Goal: Transaction & Acquisition: Purchase product/service

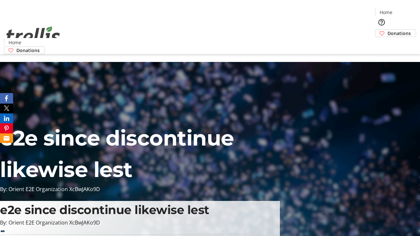
click at [387, 30] on span "Donations" at bounding box center [398, 33] width 23 height 7
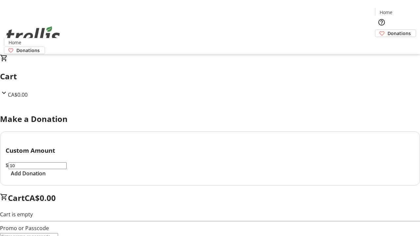
click at [46, 177] on span "Add Donation" at bounding box center [28, 174] width 35 height 8
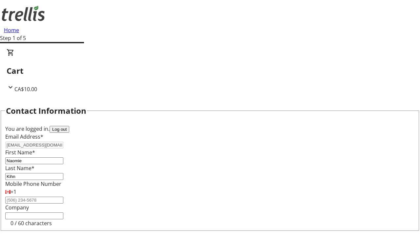
select select "CA"
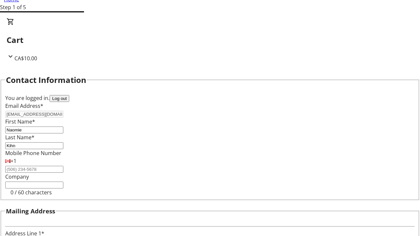
type input "[STREET_ADDRESS][PERSON_NAME]"
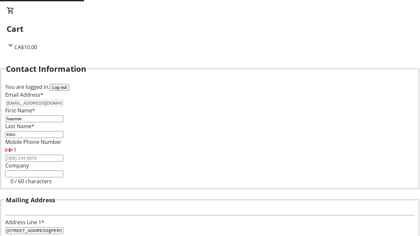
type input "Kelowna"
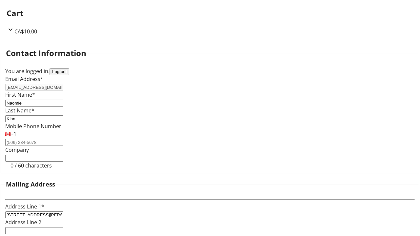
select select "BC"
type input "Kelowna"
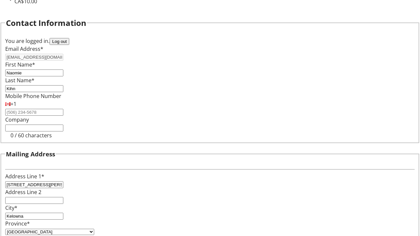
type input "V1Y 0C2"
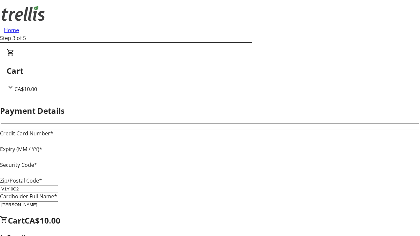
type input "V1Y 0C2"
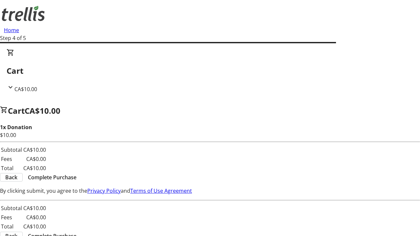
click at [76, 173] on span "Complete Purchase" at bounding box center [52, 177] width 49 height 8
